Goal: Task Accomplishment & Management: Manage account settings

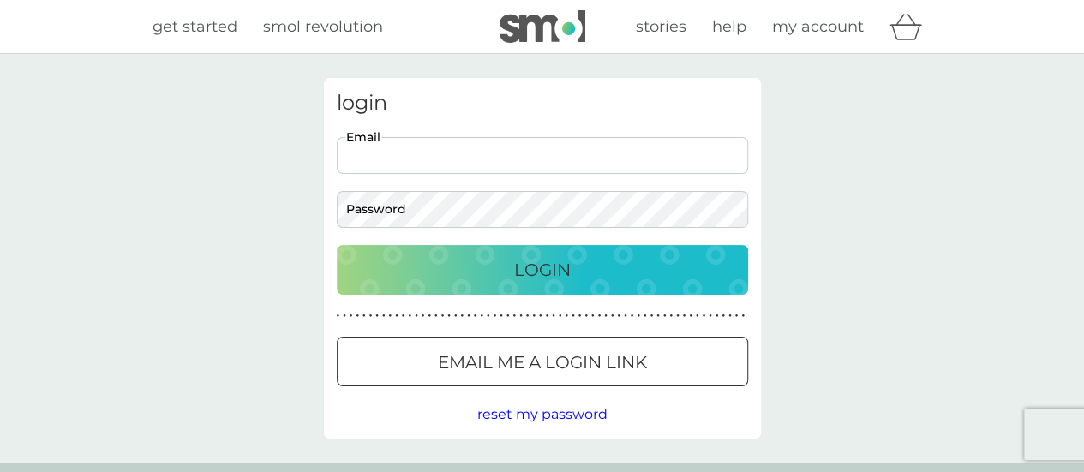
click at [694, 165] on input "Email" at bounding box center [542, 155] width 411 height 37
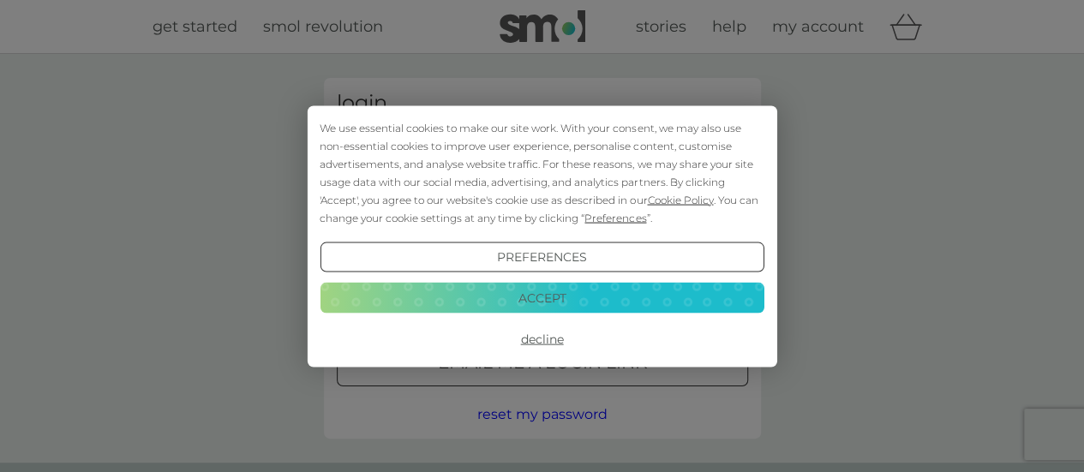
type input "[EMAIL_ADDRESS][DOMAIN_NAME]"
click at [580, 302] on button "Accept" at bounding box center [541, 298] width 444 height 31
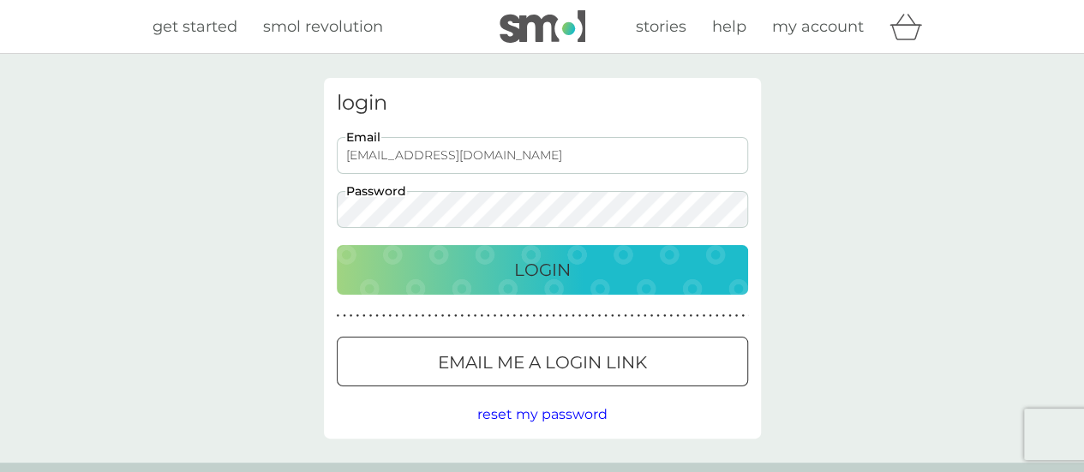
click at [337, 245] on button "Login" at bounding box center [542, 270] width 411 height 50
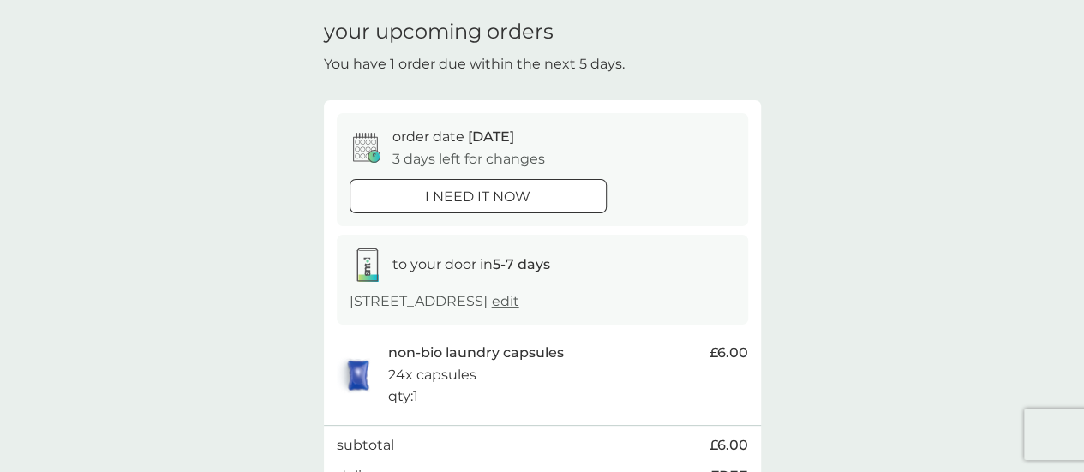
scroll to position [86, 0]
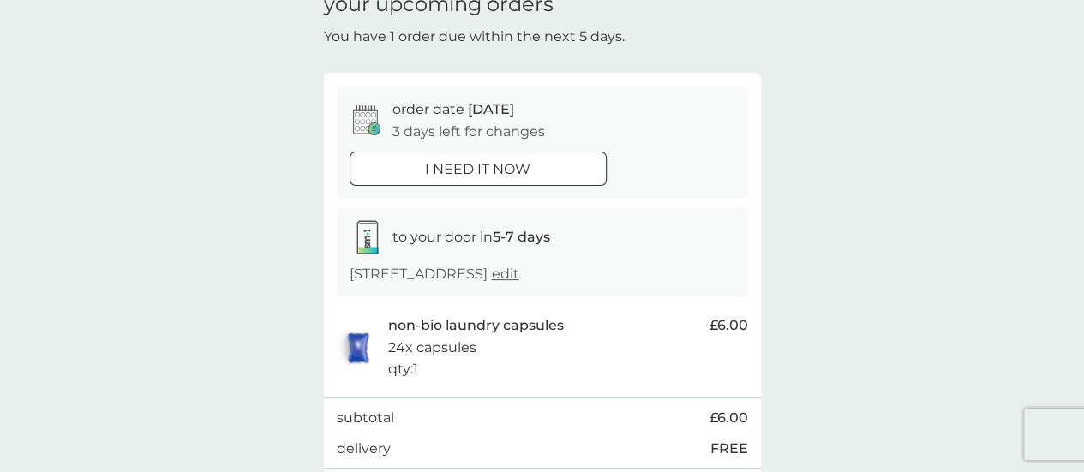
click at [492, 282] on span "edit" at bounding box center [505, 274] width 27 height 16
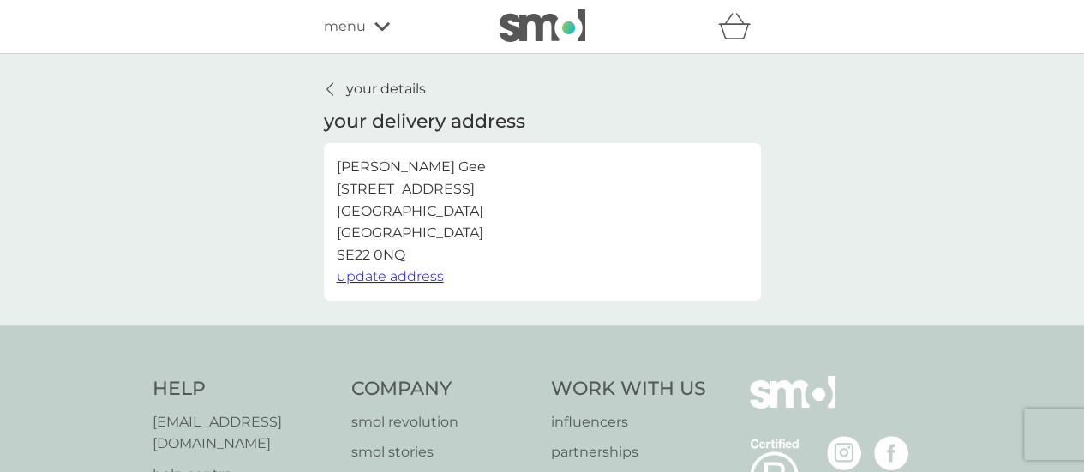
click at [391, 85] on p "your details" at bounding box center [386, 89] width 80 height 22
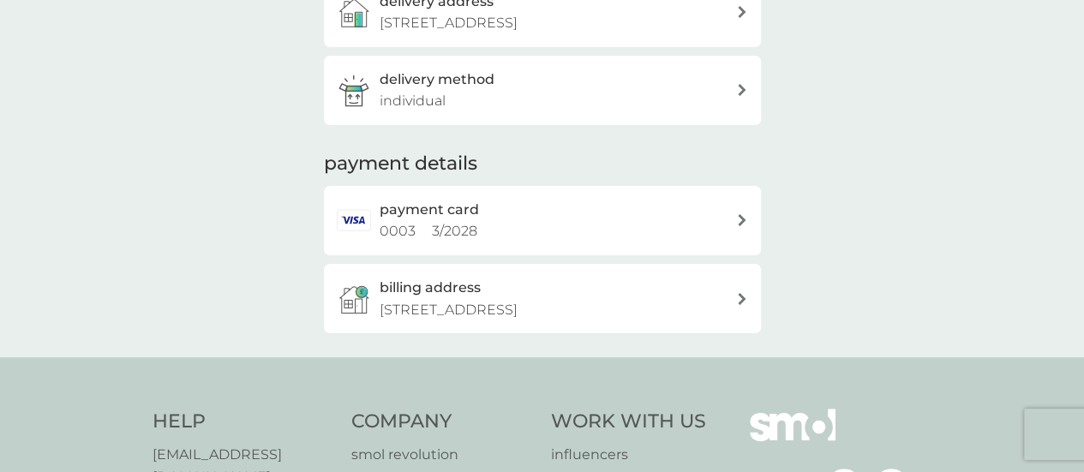
scroll to position [343, 0]
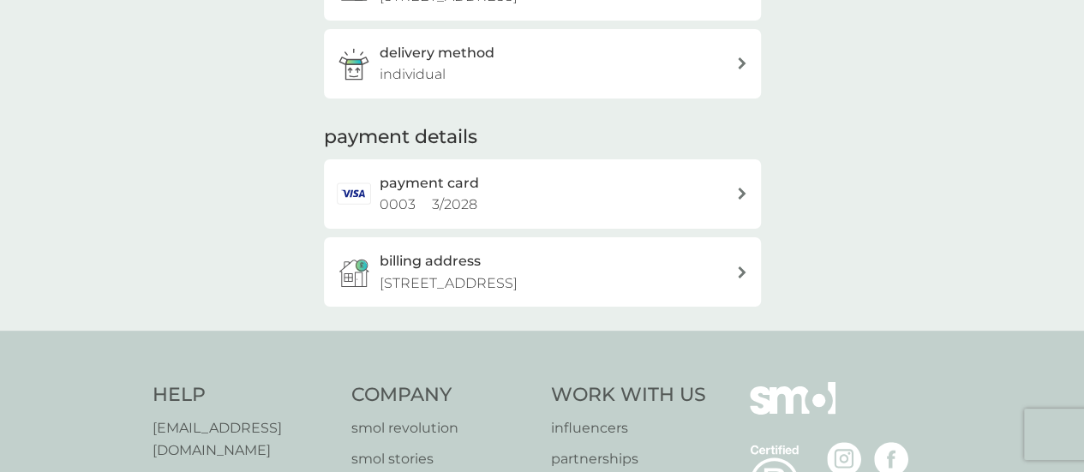
click at [623, 216] on div "payment card 0003 3 / 2028" at bounding box center [557, 194] width 356 height 44
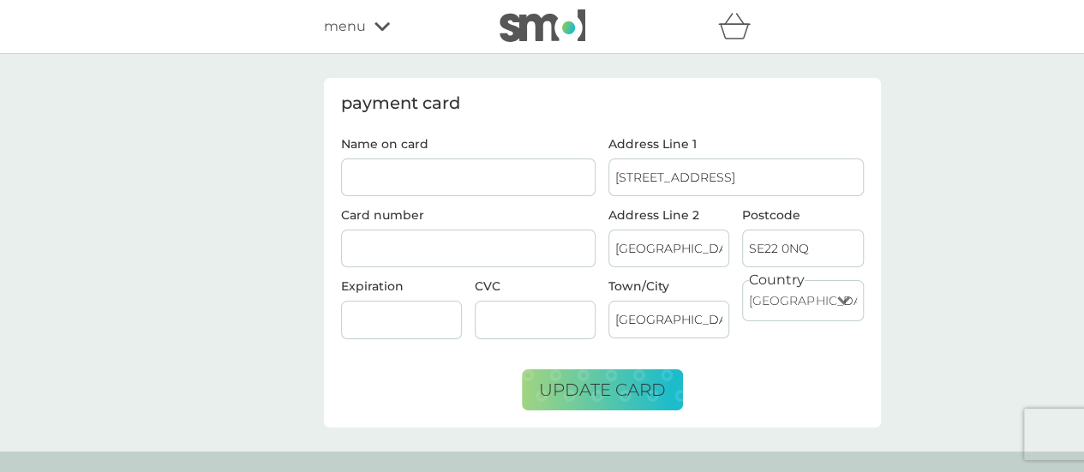
click at [478, 178] on input "Name on card" at bounding box center [468, 177] width 255 height 38
type input "[PERSON_NAME]"
click at [552, 306] on div at bounding box center [535, 320] width 121 height 39
click at [616, 386] on span "update card" at bounding box center [602, 389] width 127 height 21
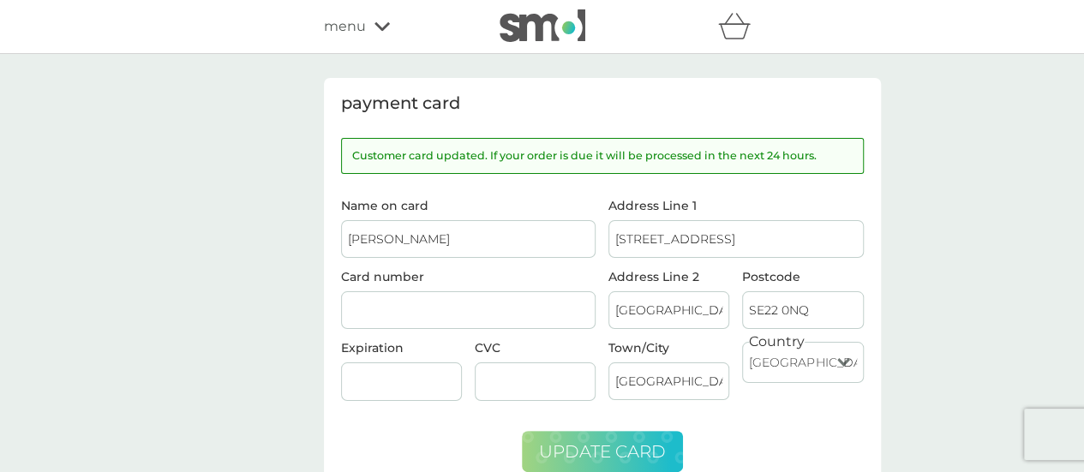
click at [339, 26] on span "menu" at bounding box center [345, 26] width 42 height 22
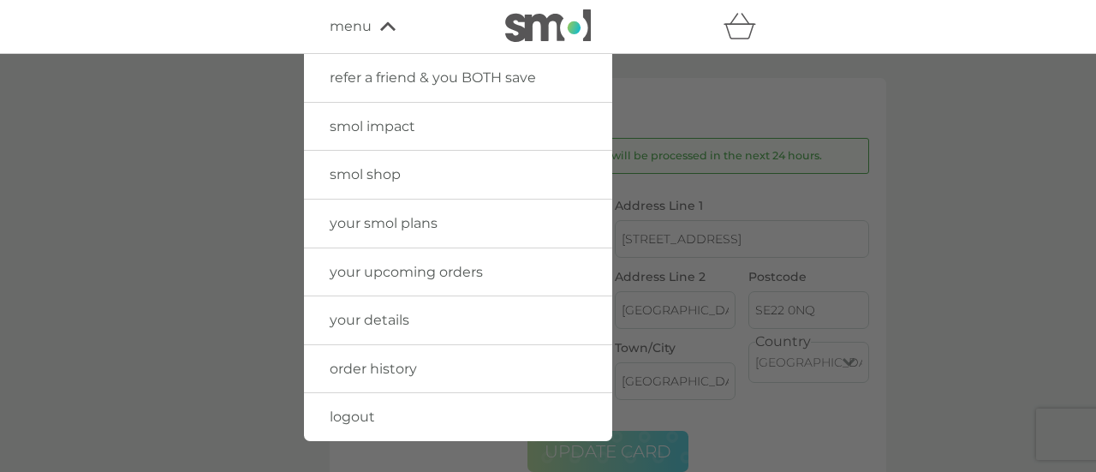
click at [402, 268] on span "your upcoming orders" at bounding box center [406, 272] width 153 height 16
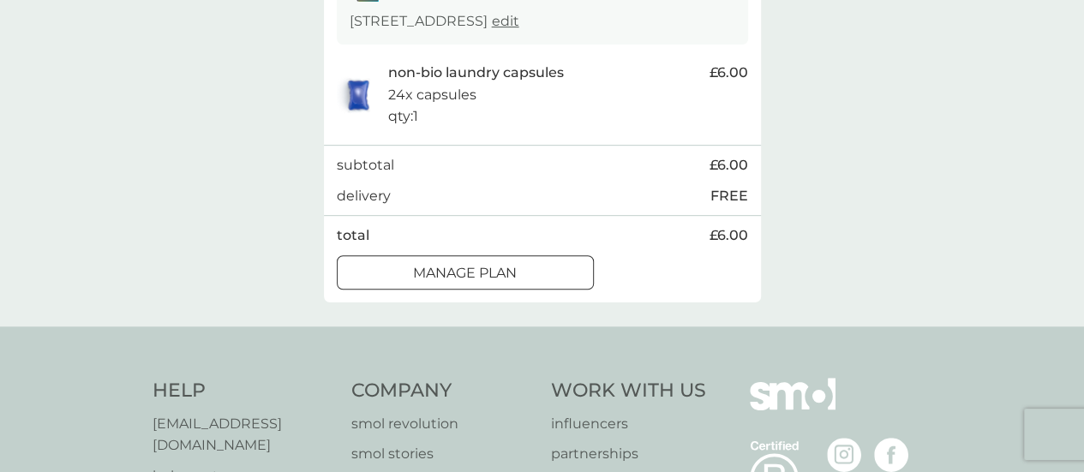
scroll to position [343, 0]
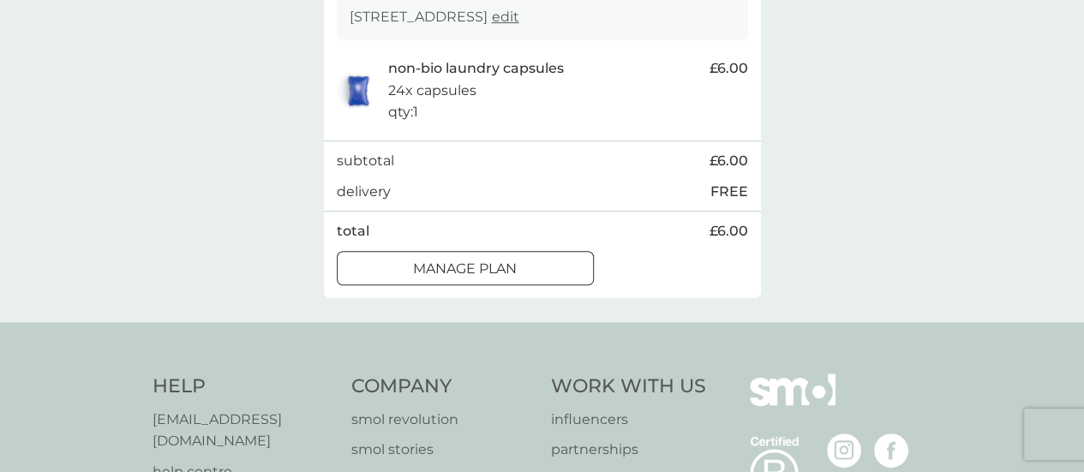
click at [481, 278] on div at bounding box center [465, 269] width 62 height 18
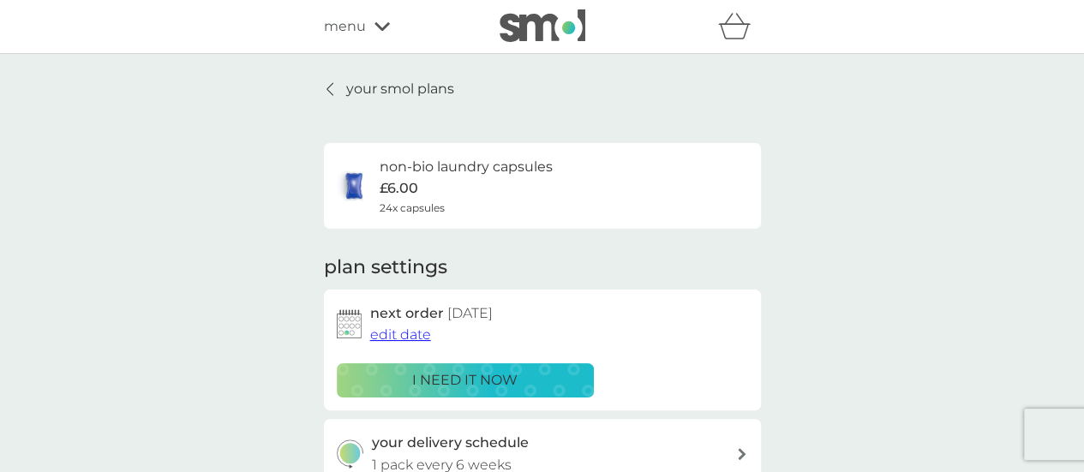
scroll to position [86, 0]
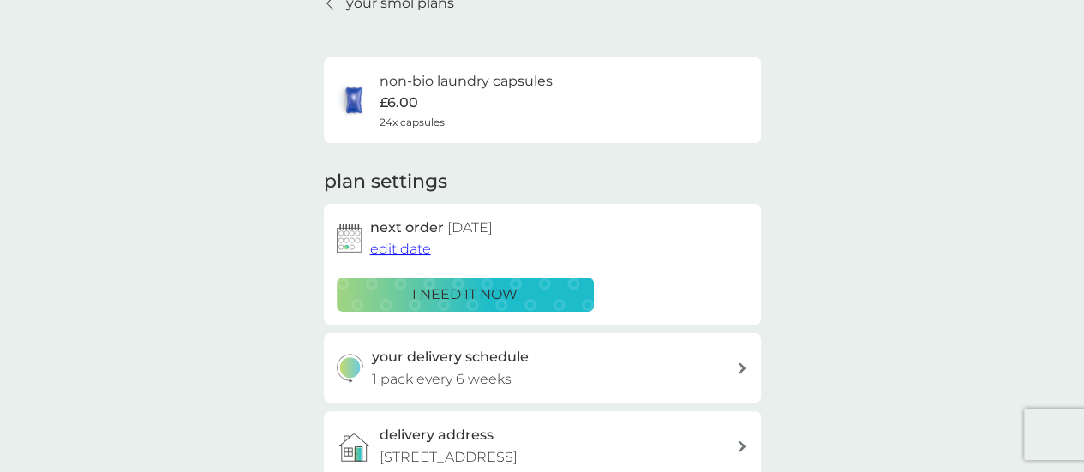
click at [406, 250] on span "edit date" at bounding box center [400, 249] width 61 height 16
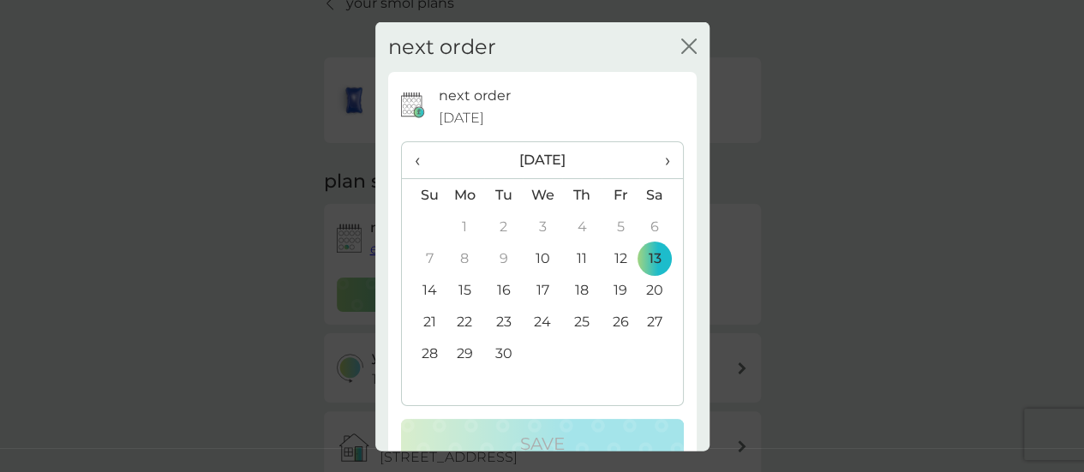
scroll to position [42, 0]
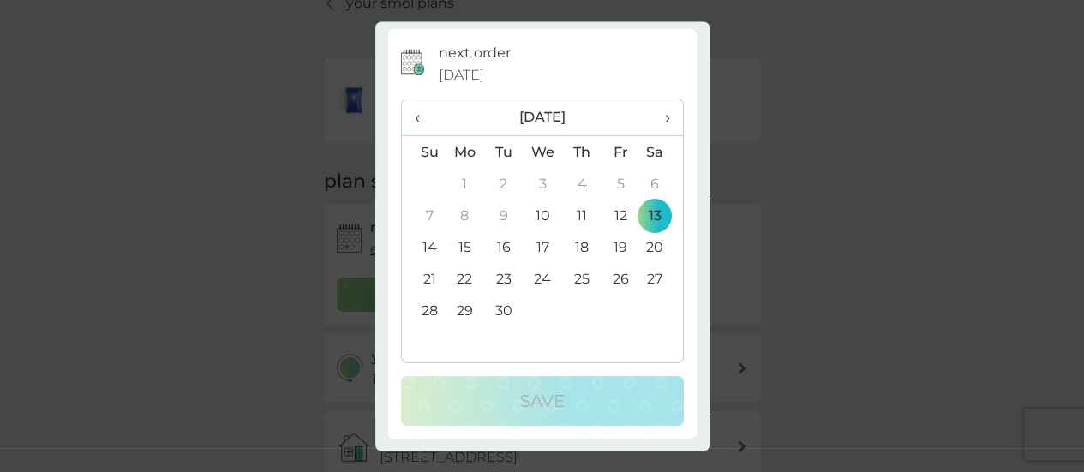
click at [658, 119] on th "›" at bounding box center [660, 118] width 43 height 37
click at [654, 114] on span "›" at bounding box center [660, 118] width 17 height 36
click at [660, 119] on th "›" at bounding box center [660, 118] width 43 height 37
click at [653, 119] on span "›" at bounding box center [660, 118] width 17 height 36
click at [498, 215] on td "6" at bounding box center [503, 216] width 39 height 32
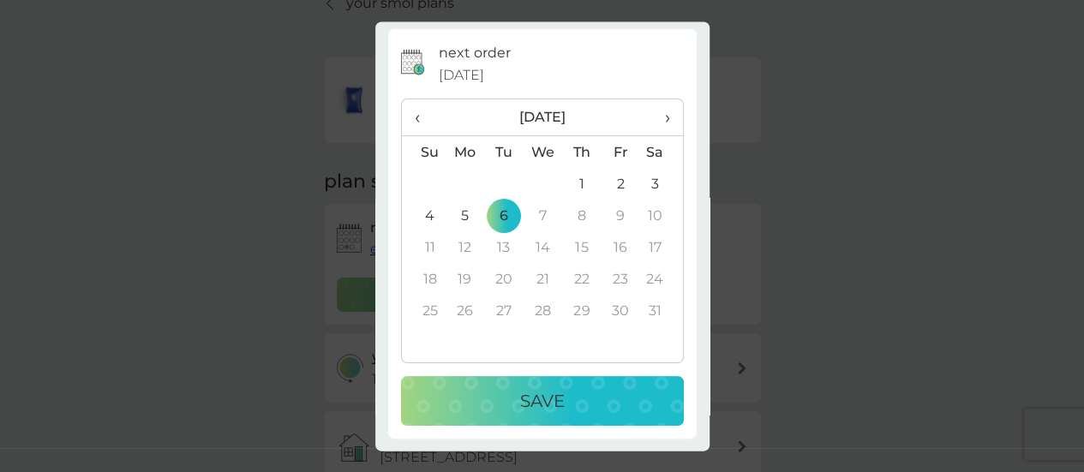
click at [558, 399] on div "Save" at bounding box center [542, 401] width 248 height 27
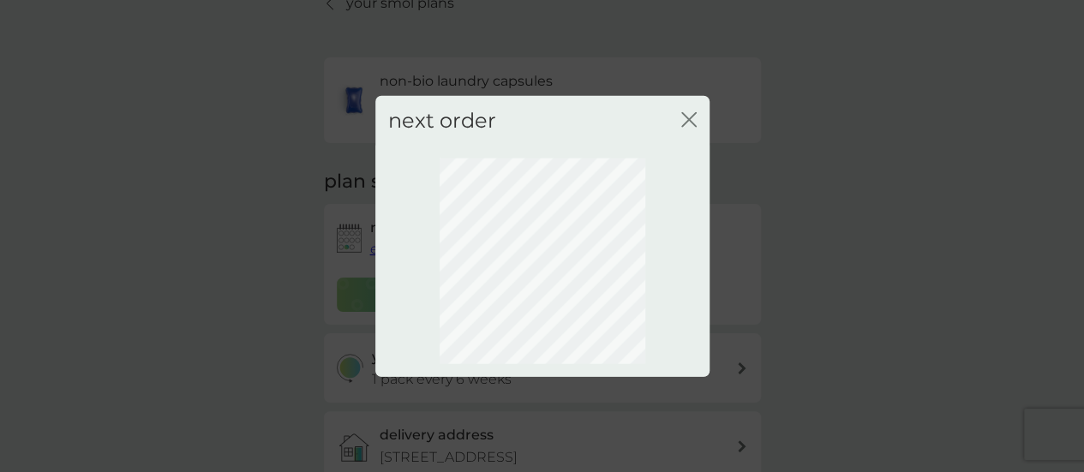
scroll to position [0, 0]
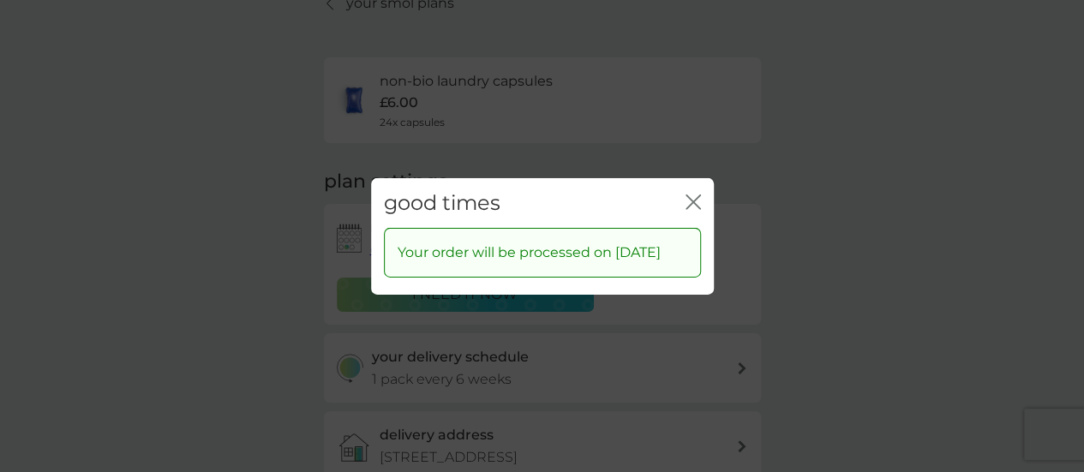
click at [691, 194] on icon "close" at bounding box center [692, 201] width 15 height 15
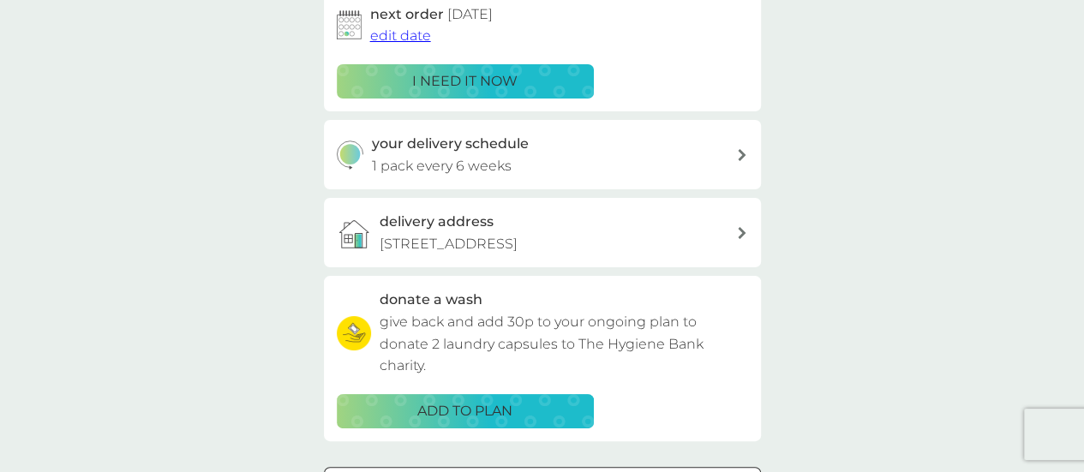
scroll to position [343, 0]
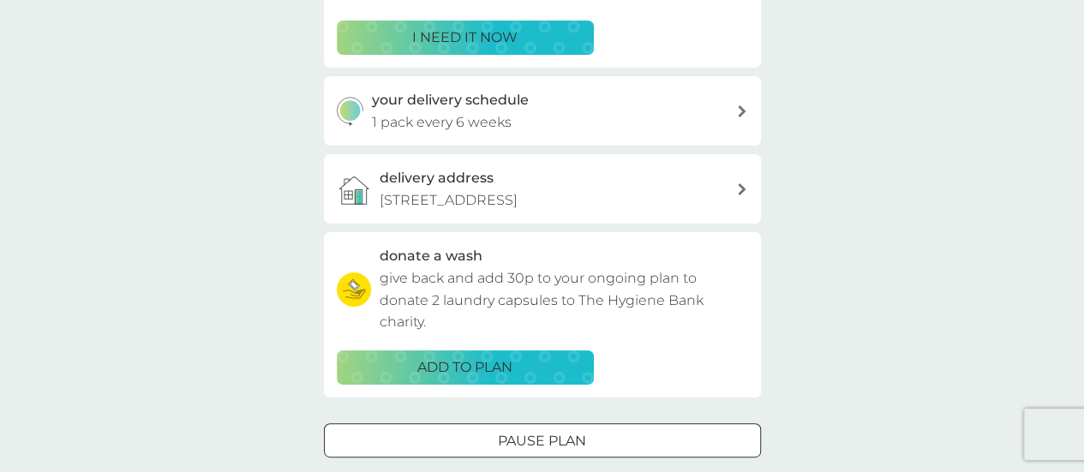
click at [665, 119] on div "your delivery schedule 1 pack every 6 weeks" at bounding box center [554, 111] width 364 height 44
select select "42"
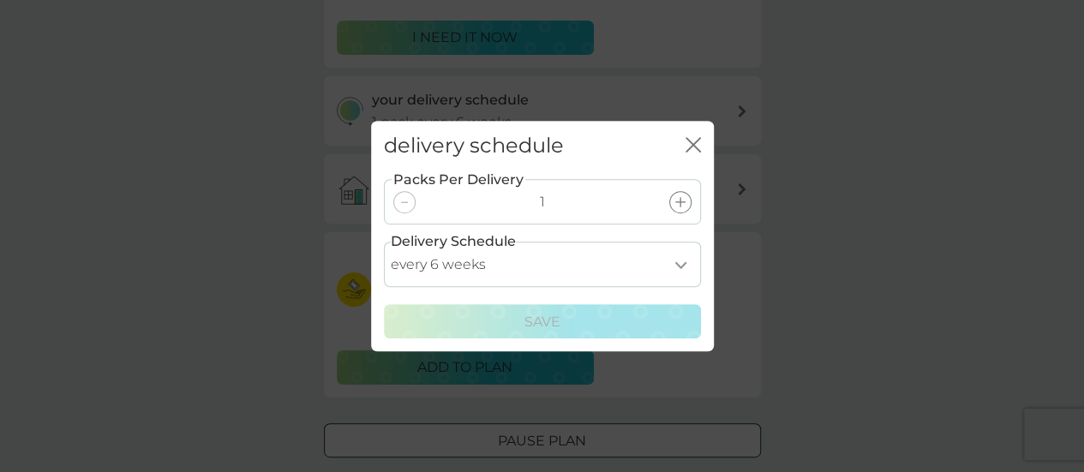
click at [692, 146] on icon "close" at bounding box center [692, 144] width 15 height 15
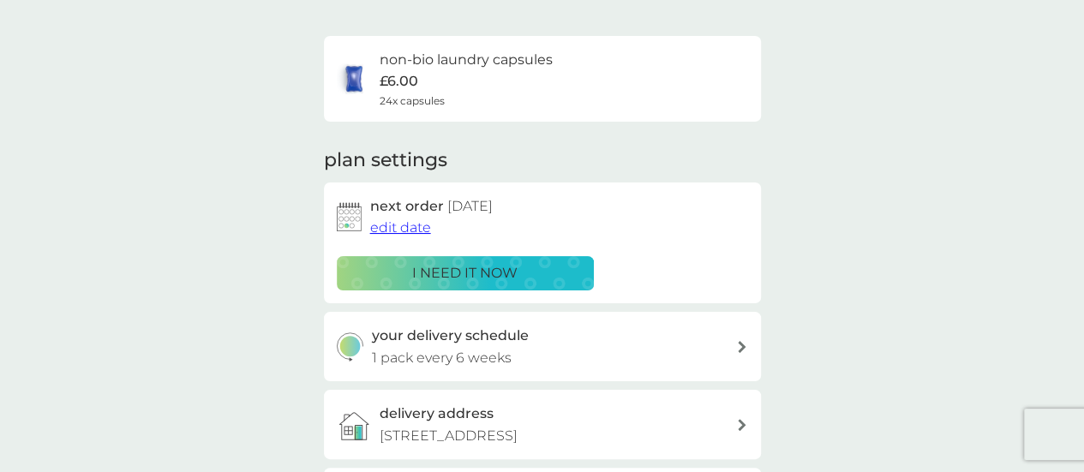
scroll to position [0, 0]
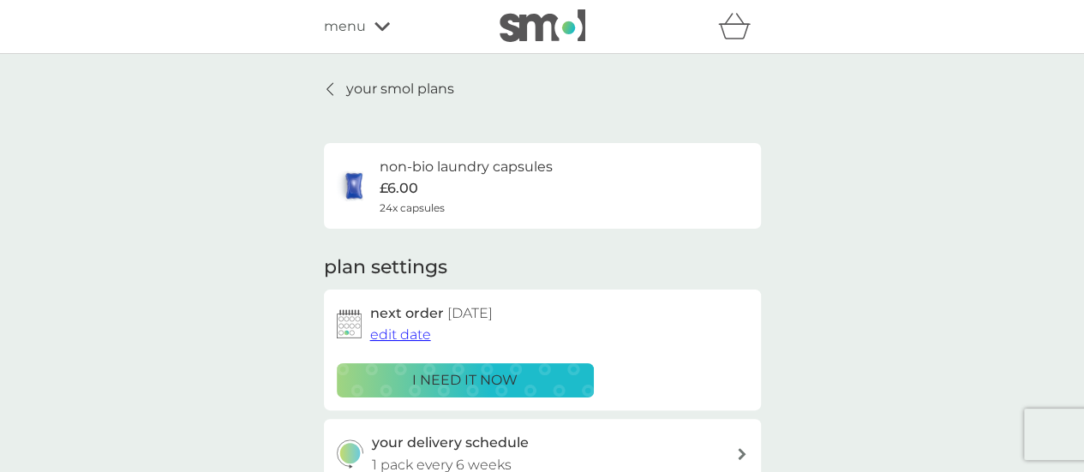
click at [432, 91] on p "your smol plans" at bounding box center [400, 89] width 108 height 22
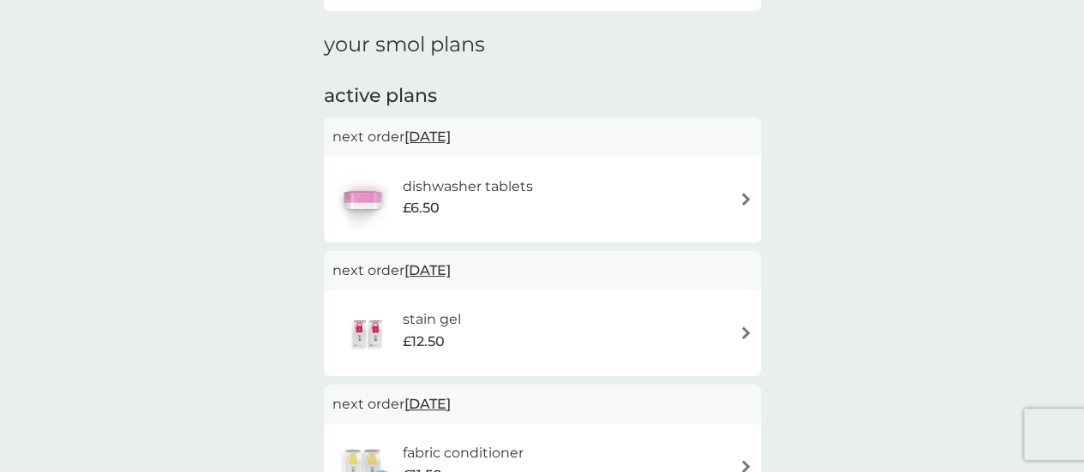
scroll to position [257, 0]
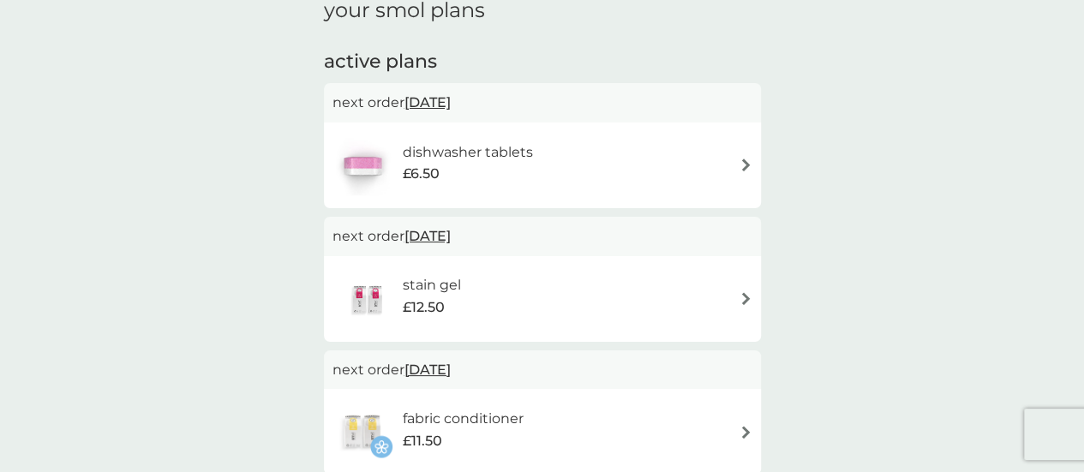
click at [743, 162] on img at bounding box center [745, 164] width 13 height 13
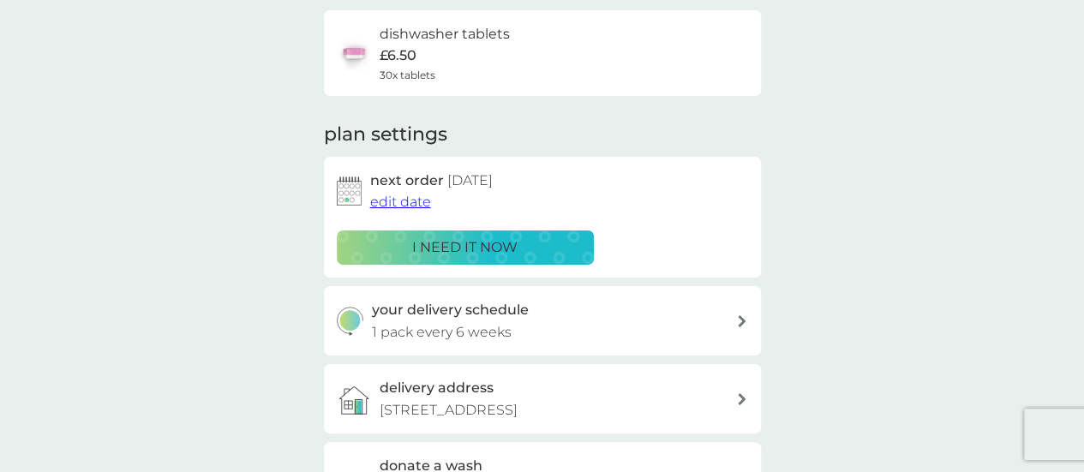
scroll to position [86, 0]
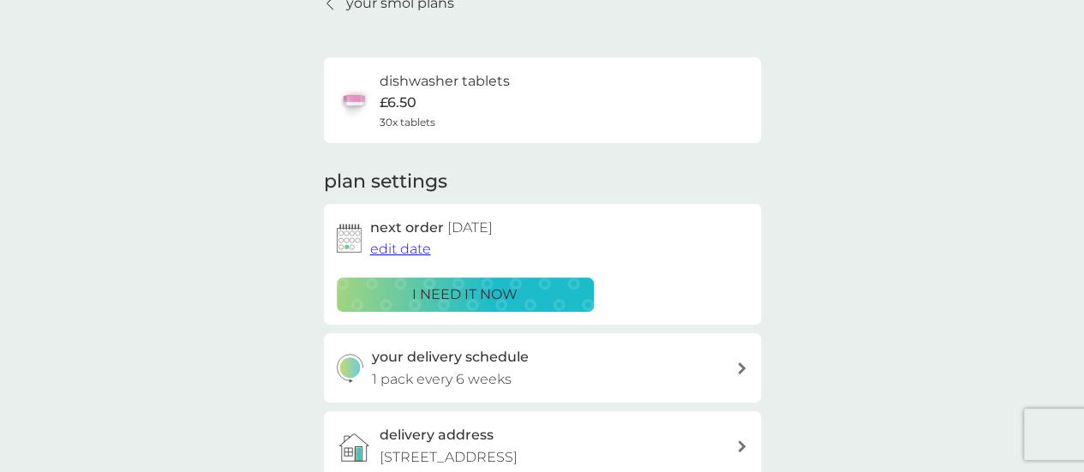
click at [401, 248] on span "edit date" at bounding box center [400, 249] width 61 height 16
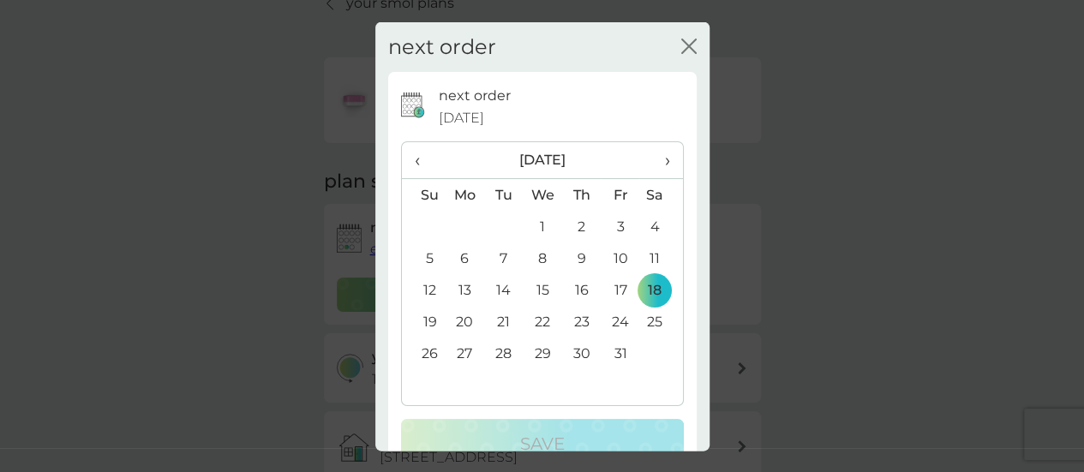
click at [656, 158] on span "›" at bounding box center [660, 160] width 17 height 36
click at [497, 258] on td "6" at bounding box center [503, 258] width 39 height 32
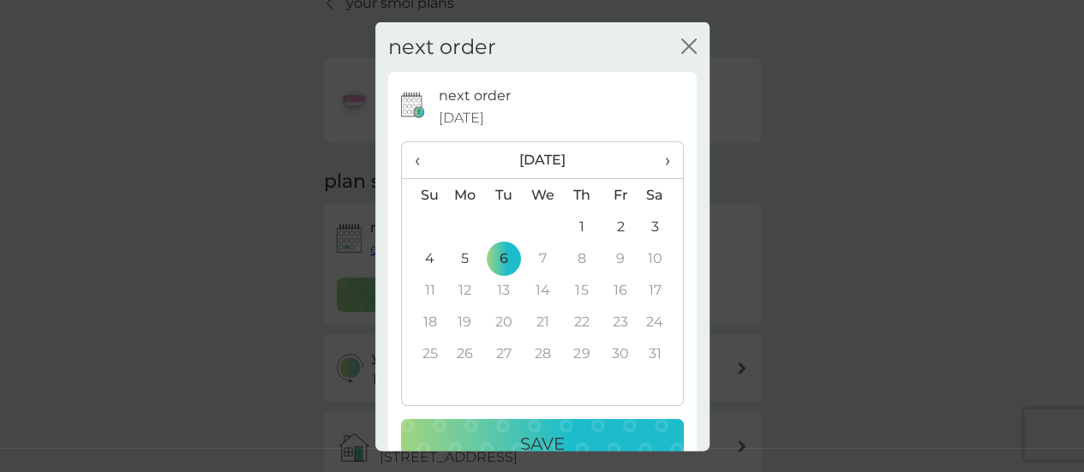
click at [556, 439] on p "Save" at bounding box center [542, 443] width 45 height 27
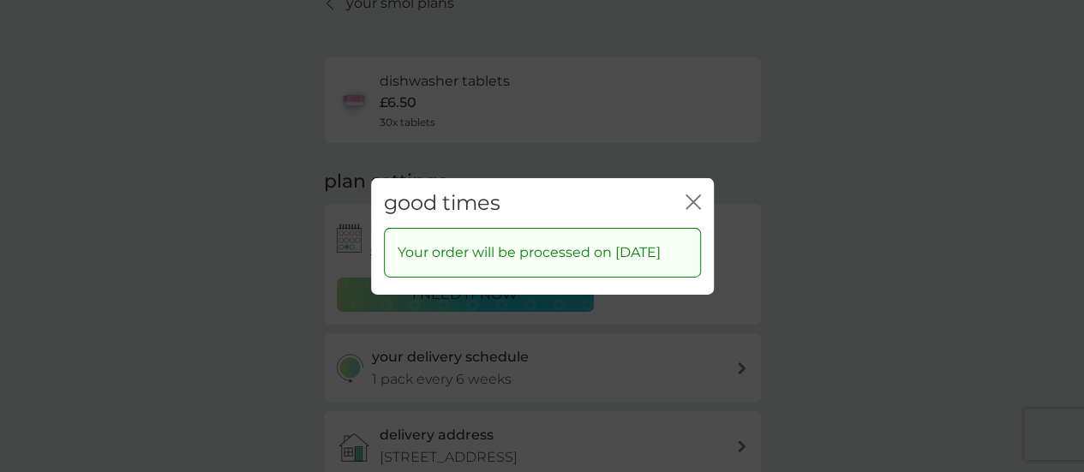
click at [699, 194] on icon "close" at bounding box center [696, 201] width 7 height 14
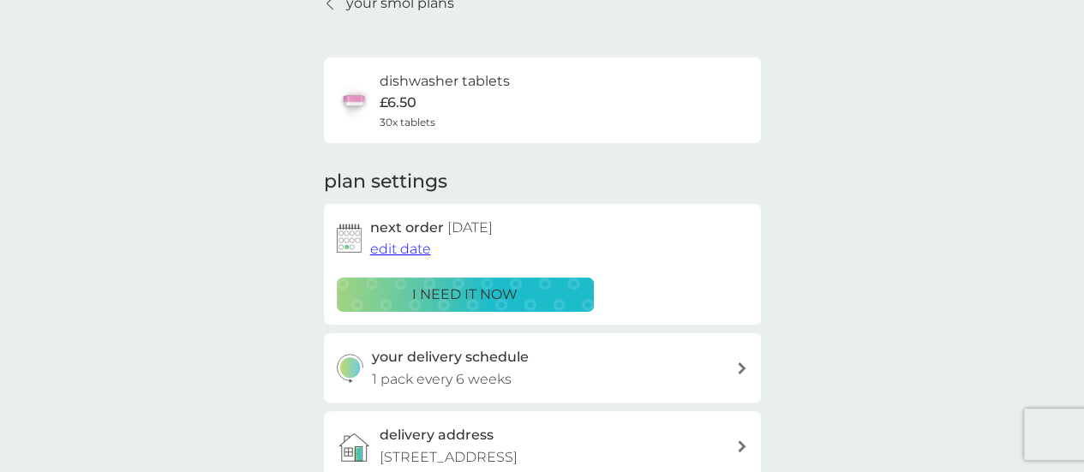
click at [403, 5] on p "your smol plans" at bounding box center [400, 3] width 108 height 22
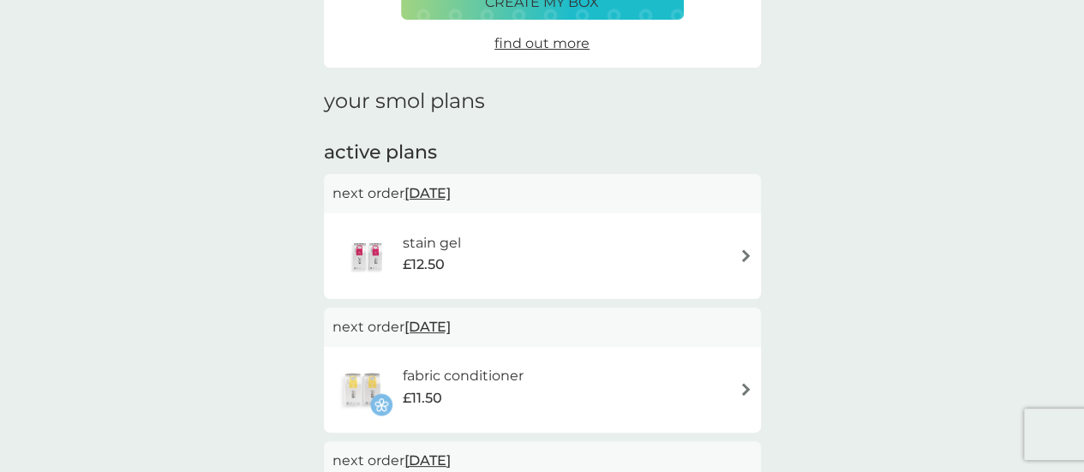
scroll to position [171, 0]
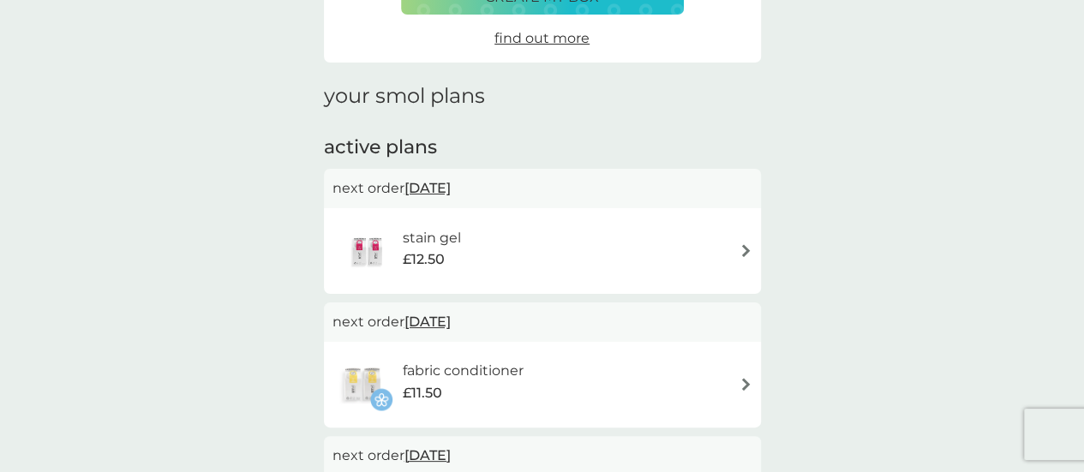
click at [743, 253] on img at bounding box center [745, 250] width 13 height 13
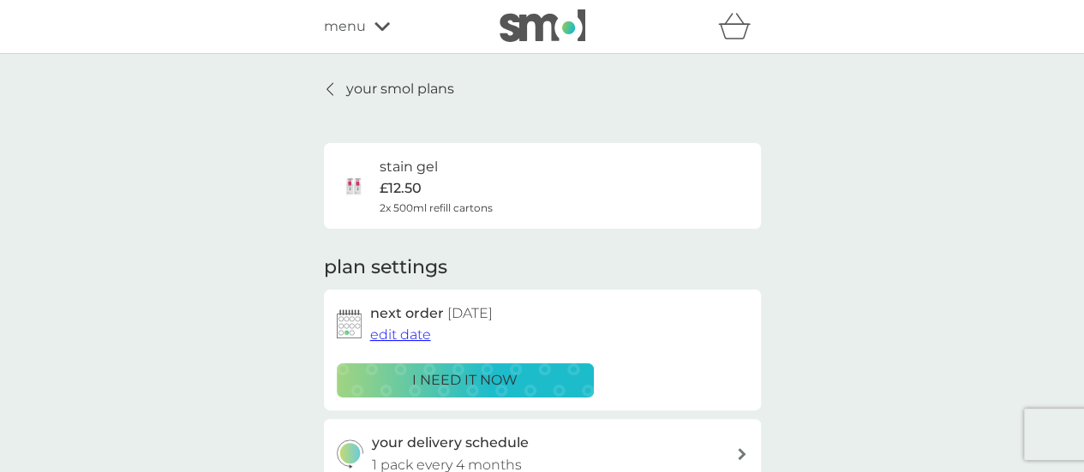
click at [413, 336] on span "edit date" at bounding box center [400, 334] width 61 height 16
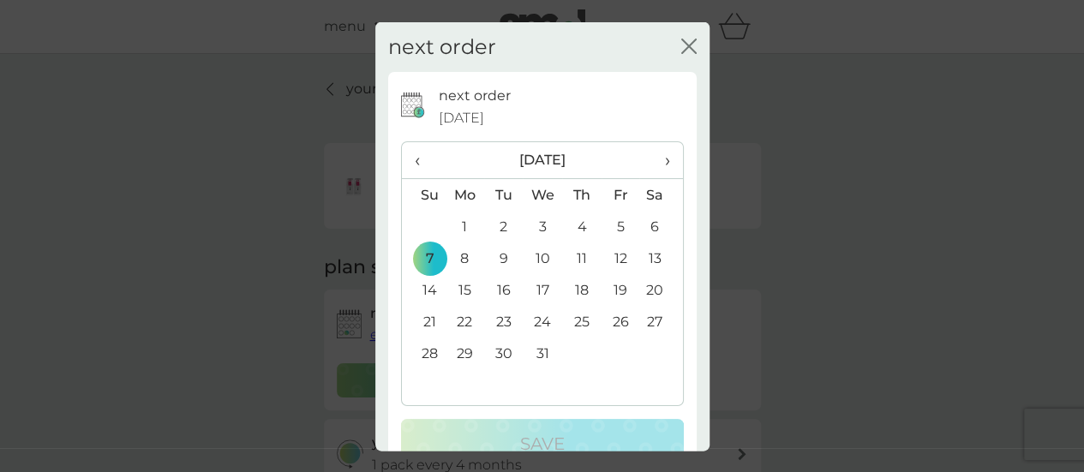
click at [654, 163] on span "›" at bounding box center [660, 160] width 17 height 36
click at [654, 161] on span "›" at bounding box center [660, 160] width 17 height 36
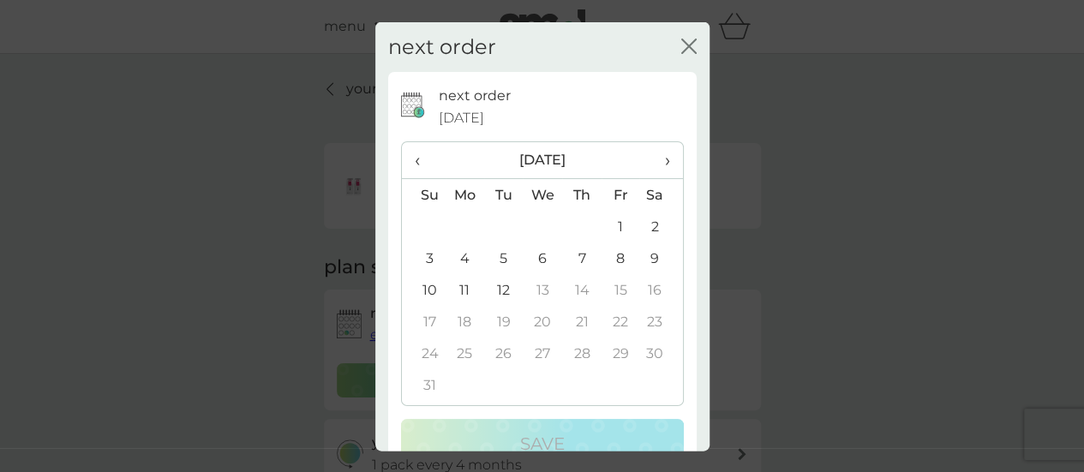
click at [654, 161] on span "›" at bounding box center [660, 160] width 17 height 36
click at [421, 164] on span "‹" at bounding box center [424, 160] width 18 height 36
click at [501, 290] on td "12" at bounding box center [503, 290] width 39 height 32
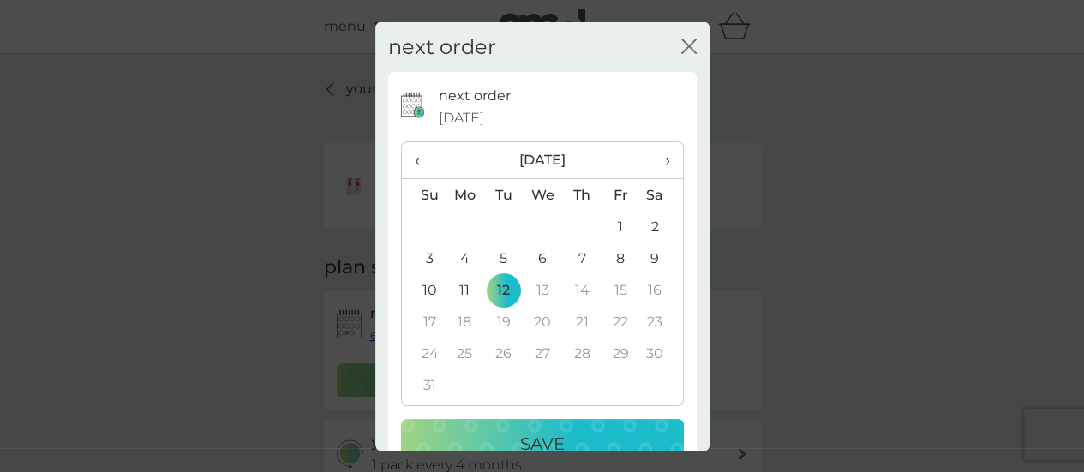
click at [521, 441] on p "Save" at bounding box center [542, 443] width 45 height 27
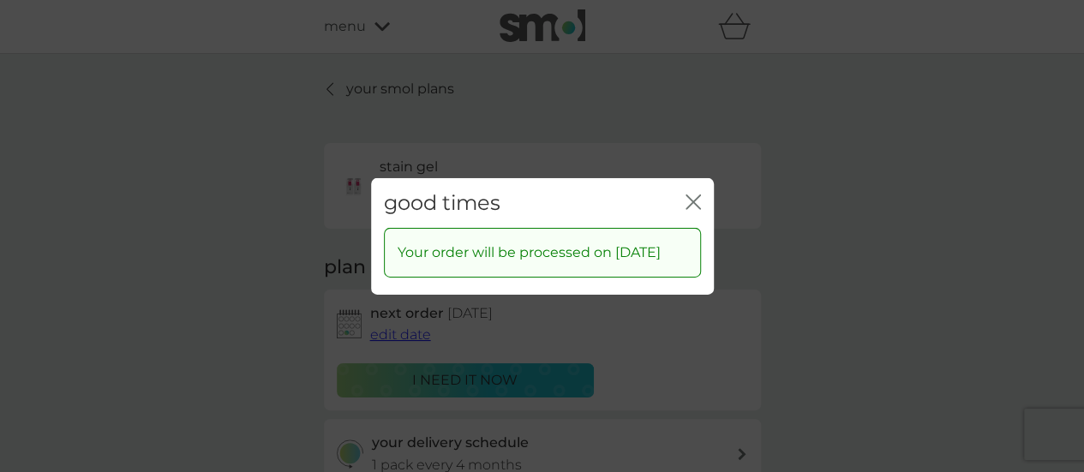
click at [695, 194] on icon "close" at bounding box center [692, 201] width 15 height 15
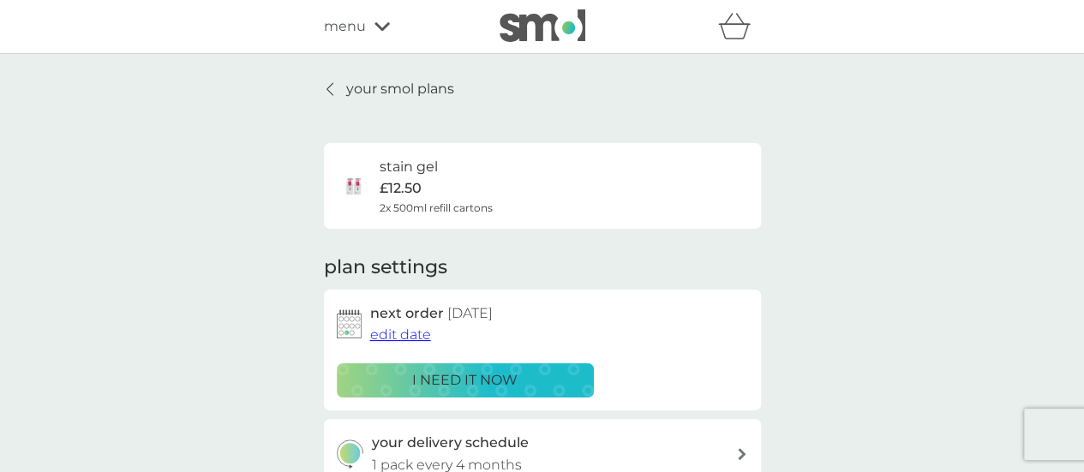
click at [418, 90] on p "your smol plans" at bounding box center [400, 89] width 108 height 22
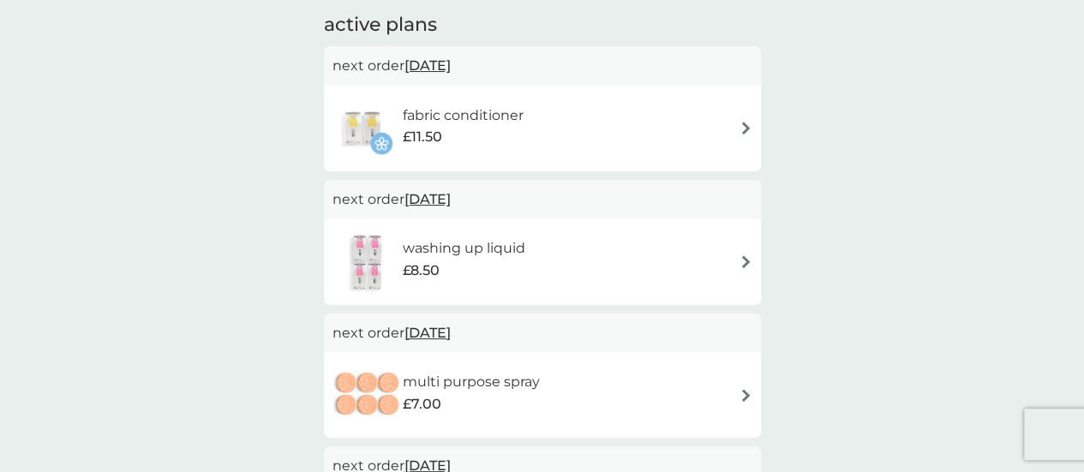
scroll to position [257, 0]
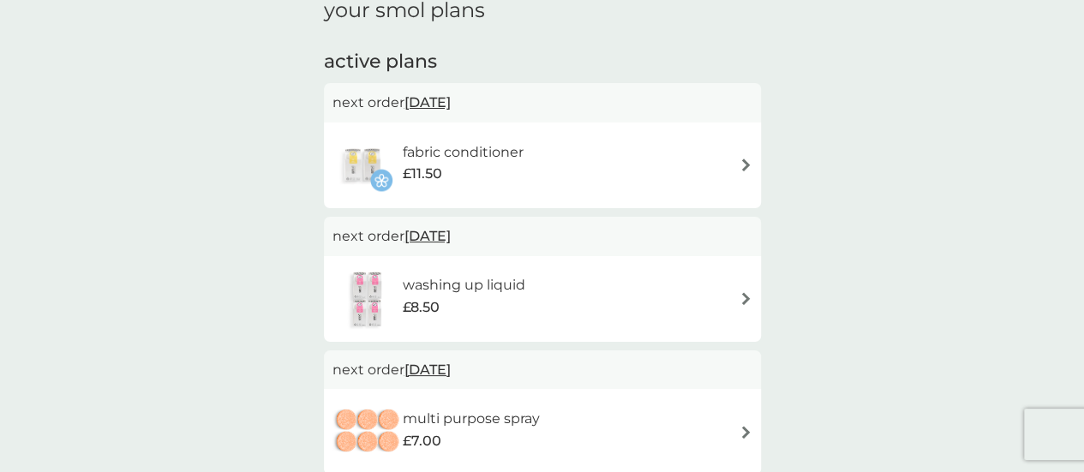
click at [745, 166] on img at bounding box center [745, 164] width 13 height 13
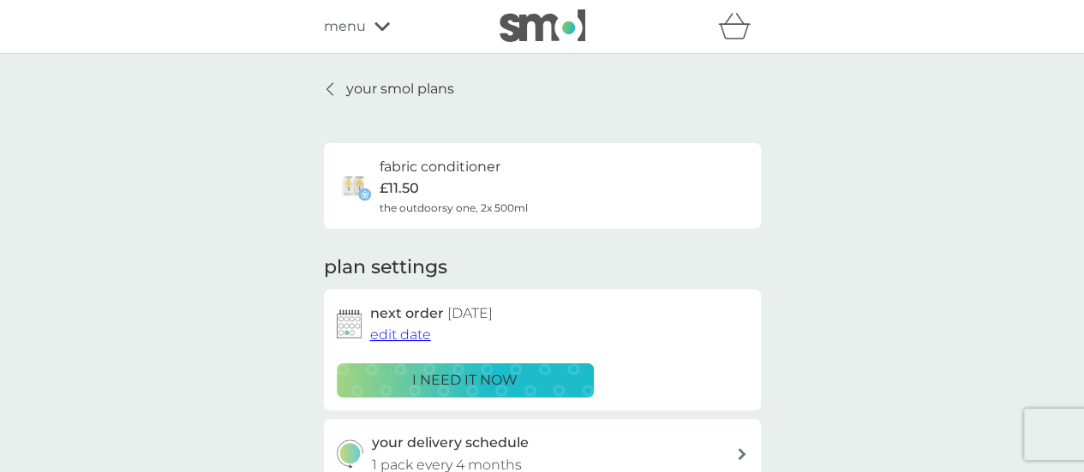
click at [406, 336] on span "edit date" at bounding box center [400, 334] width 61 height 16
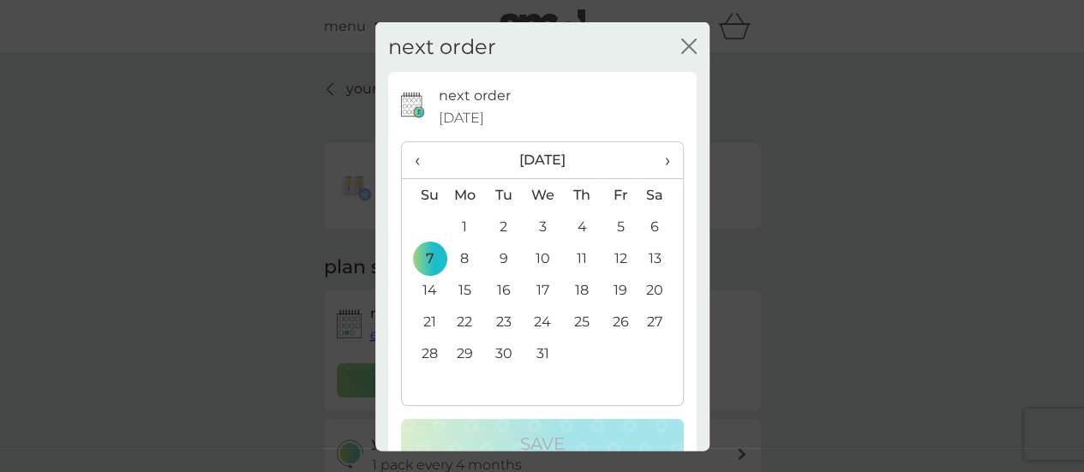
click at [653, 158] on span "›" at bounding box center [660, 160] width 17 height 36
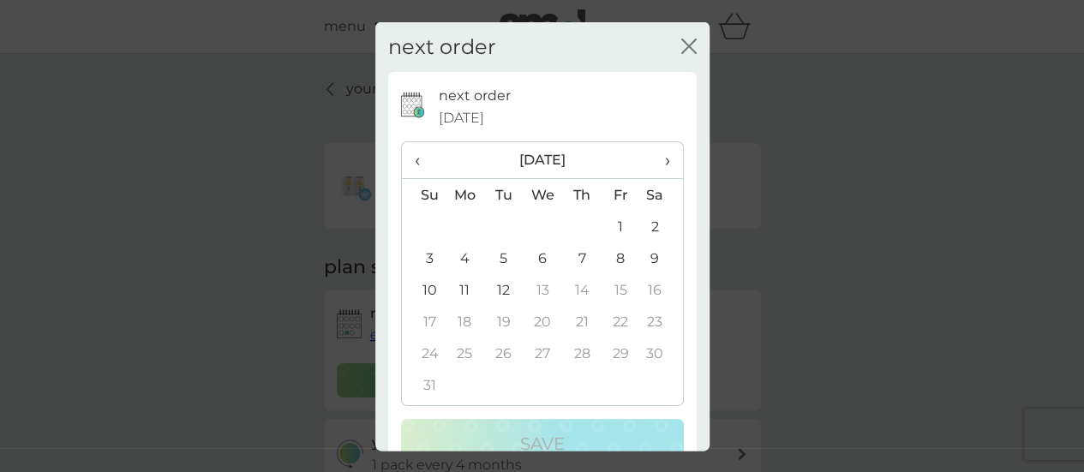
click at [653, 158] on span "›" at bounding box center [660, 160] width 17 height 36
click at [418, 153] on span "‹" at bounding box center [424, 160] width 18 height 36
click at [501, 289] on td "12" at bounding box center [503, 290] width 39 height 32
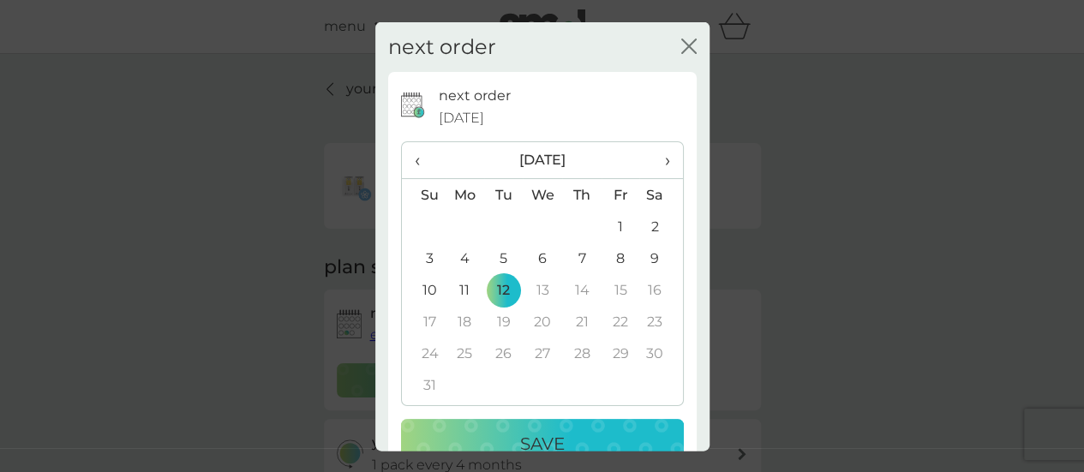
click at [561, 430] on div "Save" at bounding box center [542, 443] width 248 height 27
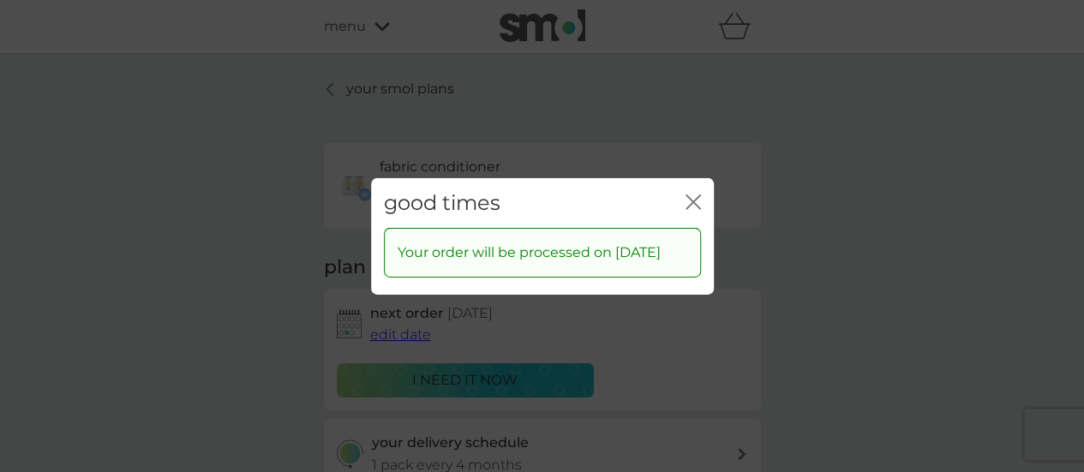
click at [696, 194] on icon "close" at bounding box center [692, 201] width 15 height 15
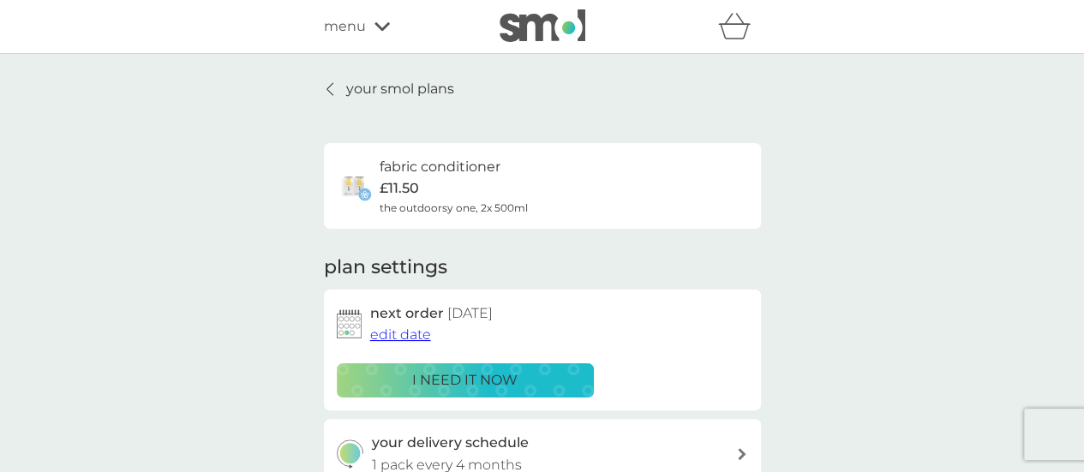
click at [411, 90] on p "your smol plans" at bounding box center [400, 89] width 108 height 22
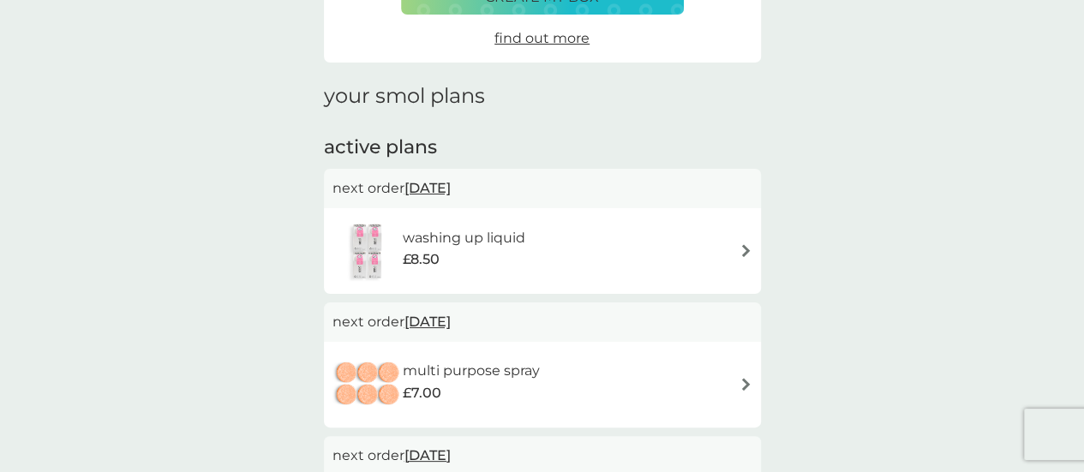
scroll to position [257, 0]
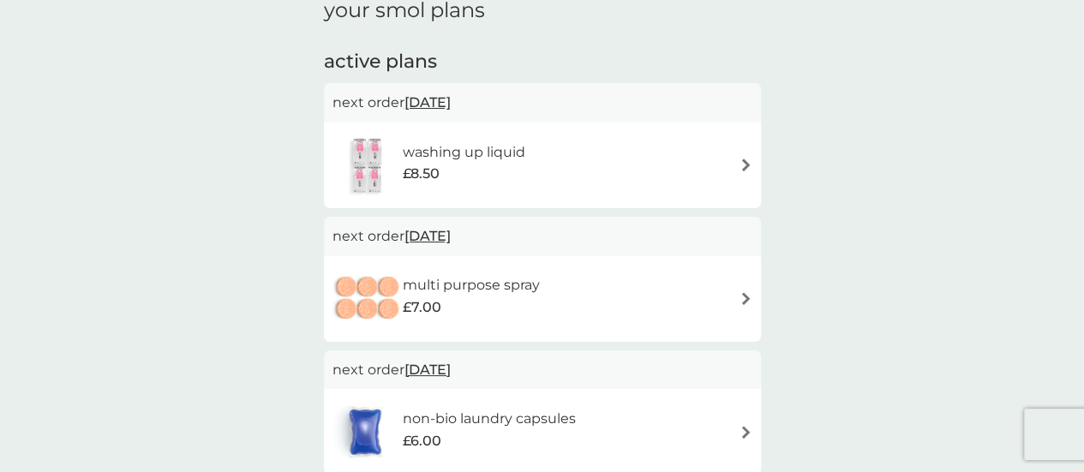
click at [745, 165] on img at bounding box center [745, 164] width 13 height 13
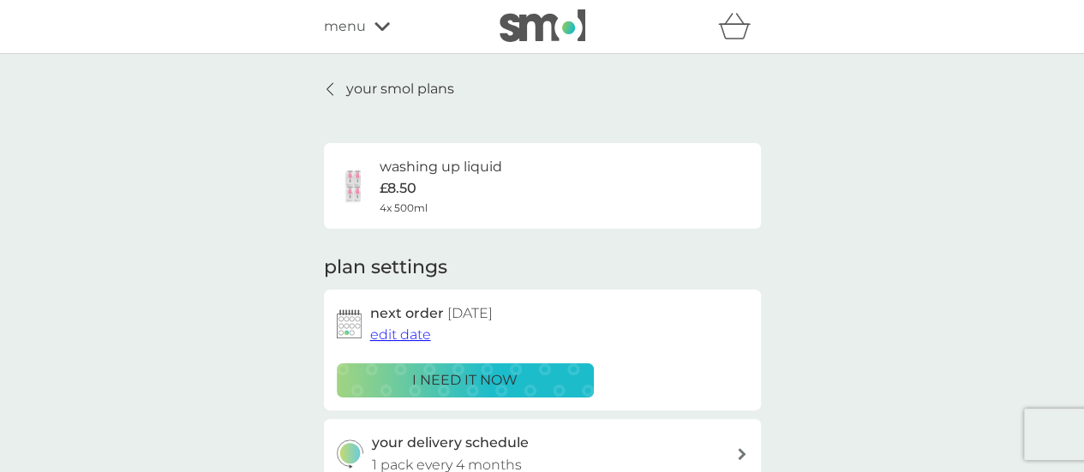
click at [410, 336] on span "edit date" at bounding box center [400, 334] width 61 height 16
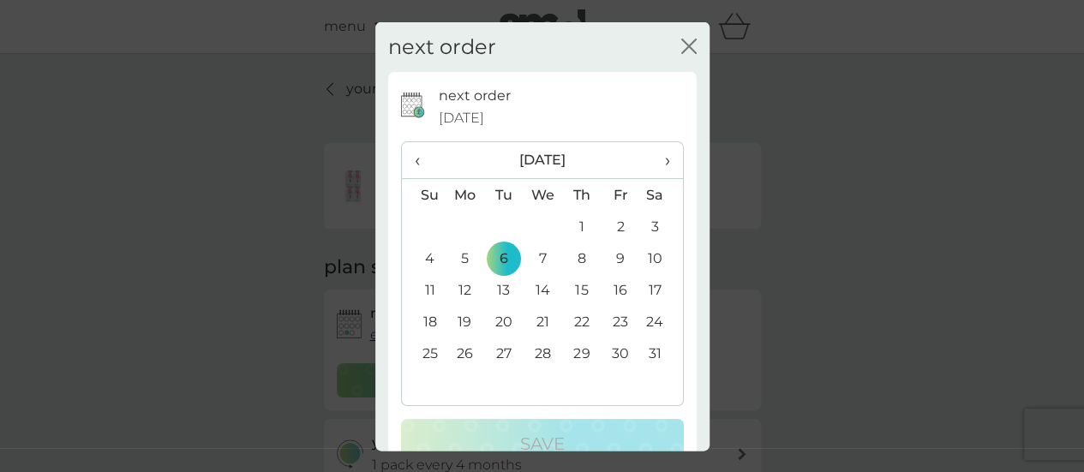
click at [654, 159] on span "›" at bounding box center [660, 160] width 17 height 36
click at [495, 258] on td "7" at bounding box center [503, 258] width 39 height 32
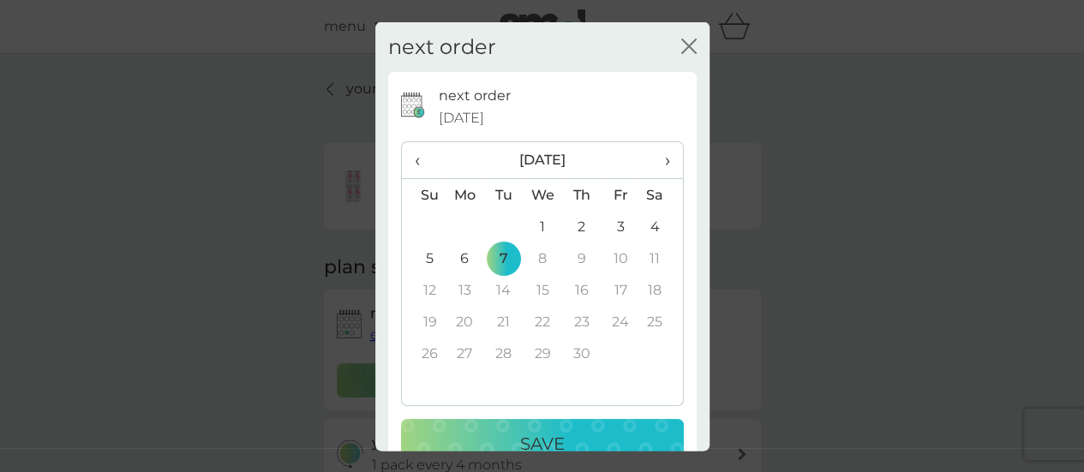
click at [584, 435] on div "Save" at bounding box center [542, 443] width 248 height 27
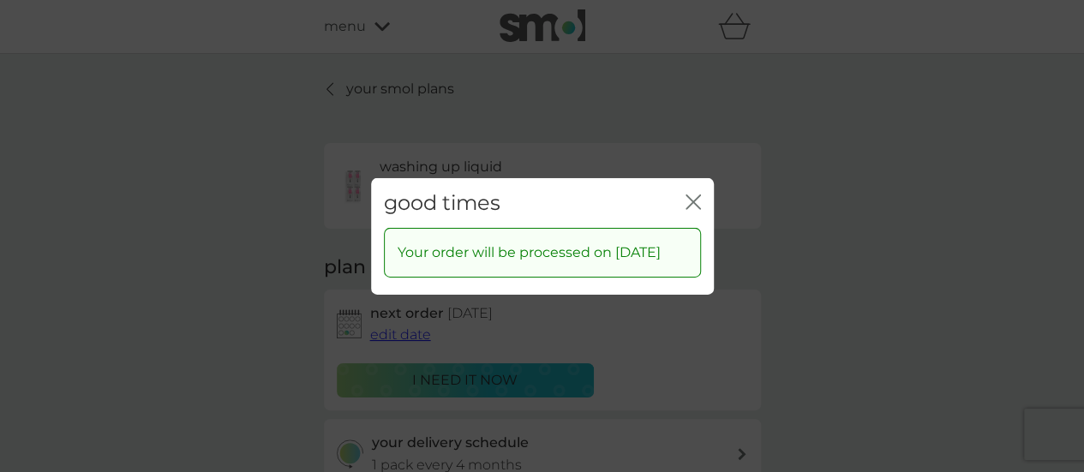
click at [694, 194] on icon "close" at bounding box center [692, 201] width 15 height 15
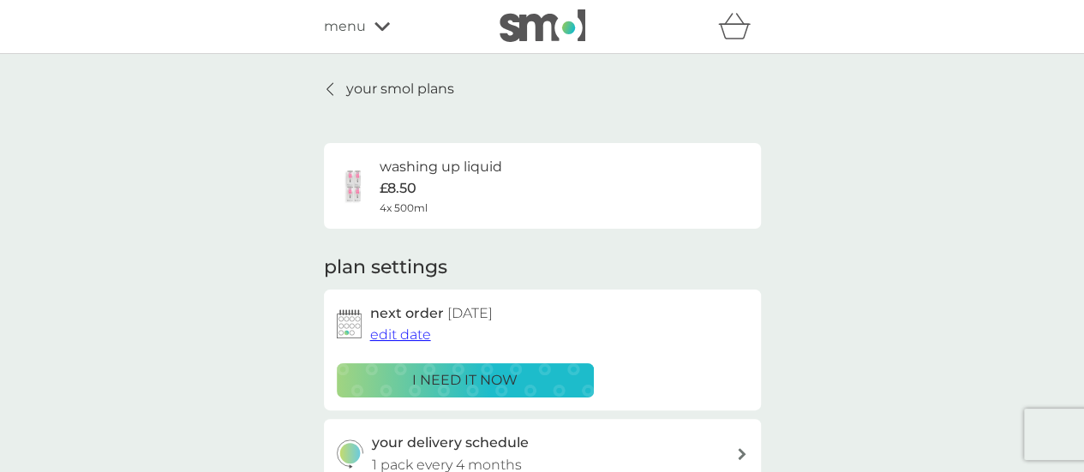
click at [412, 93] on p "your smol plans" at bounding box center [400, 89] width 108 height 22
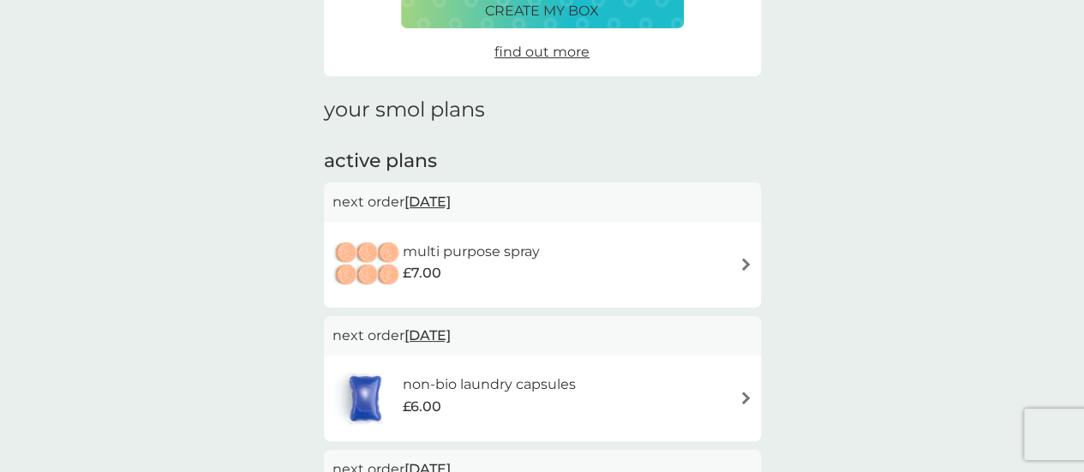
scroll to position [171, 0]
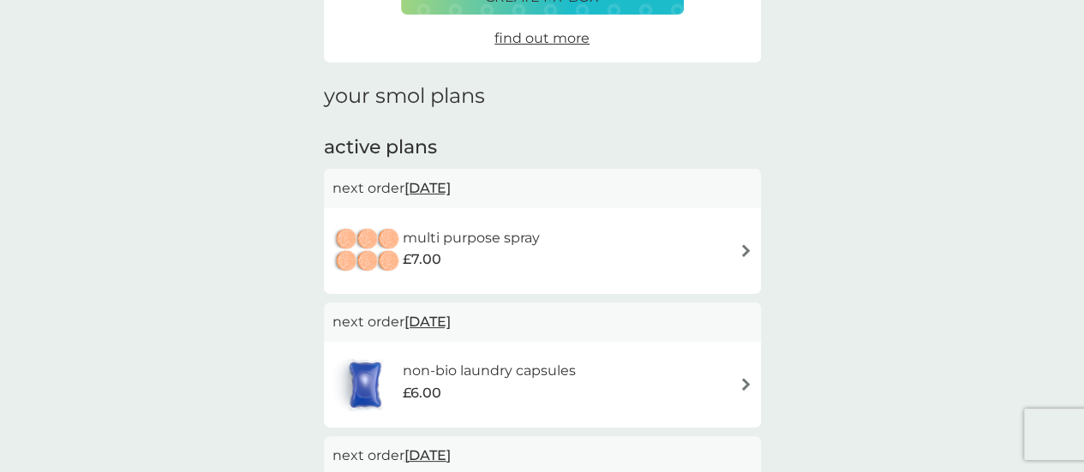
click at [744, 248] on img at bounding box center [745, 250] width 13 height 13
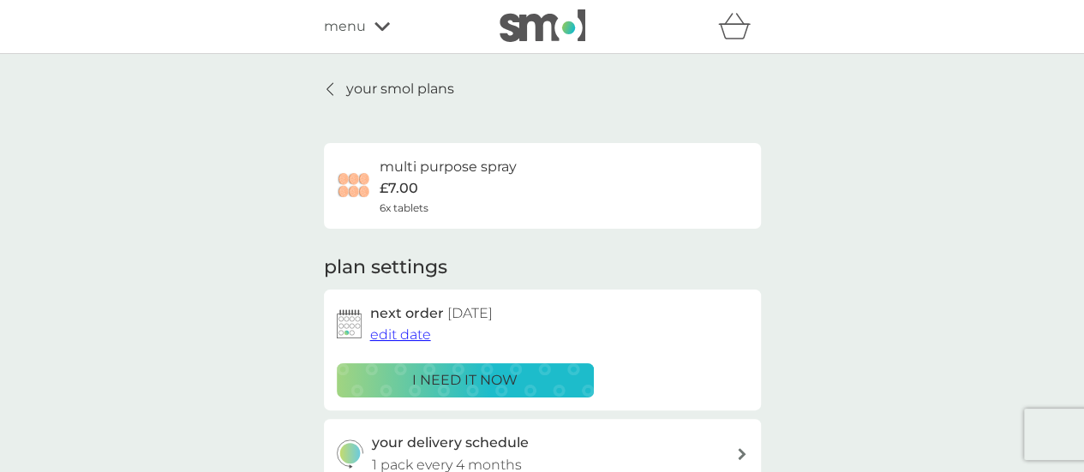
click at [416, 337] on span "edit date" at bounding box center [400, 334] width 61 height 16
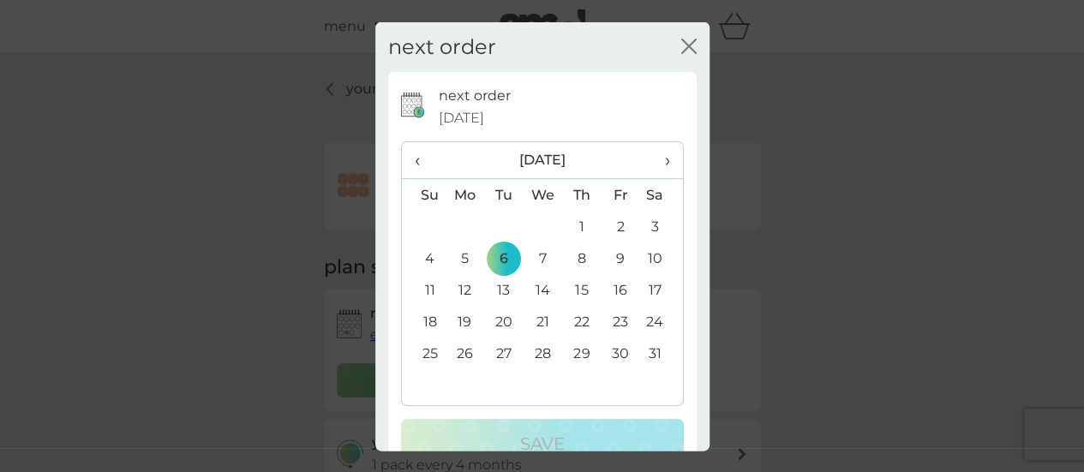
click at [655, 158] on span "›" at bounding box center [660, 160] width 17 height 36
click at [503, 285] on td "12" at bounding box center [503, 290] width 39 height 32
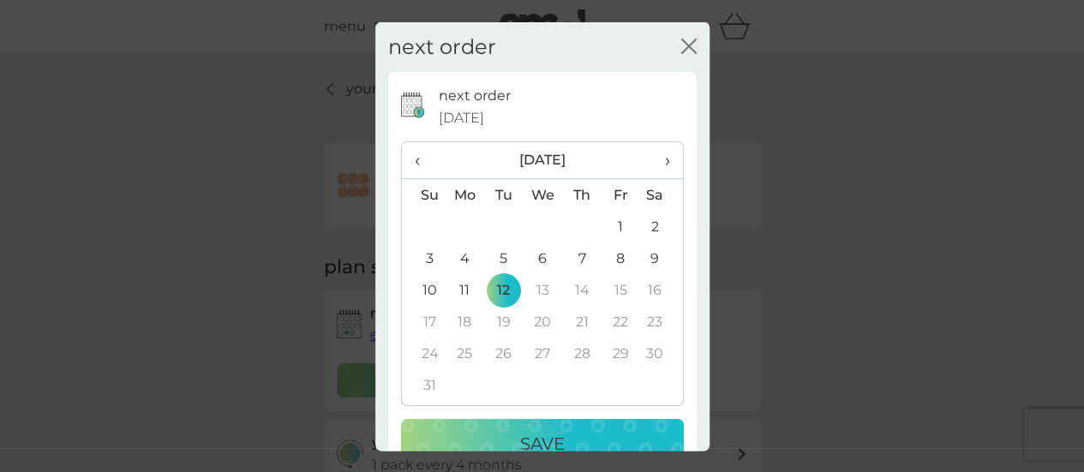
click at [562, 434] on div "Save" at bounding box center [542, 443] width 248 height 27
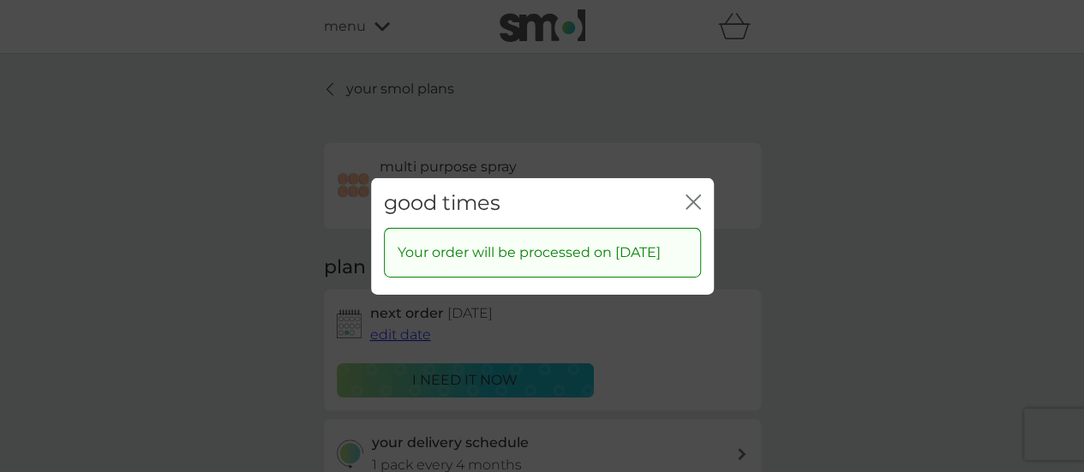
click at [694, 194] on icon "close" at bounding box center [692, 201] width 15 height 15
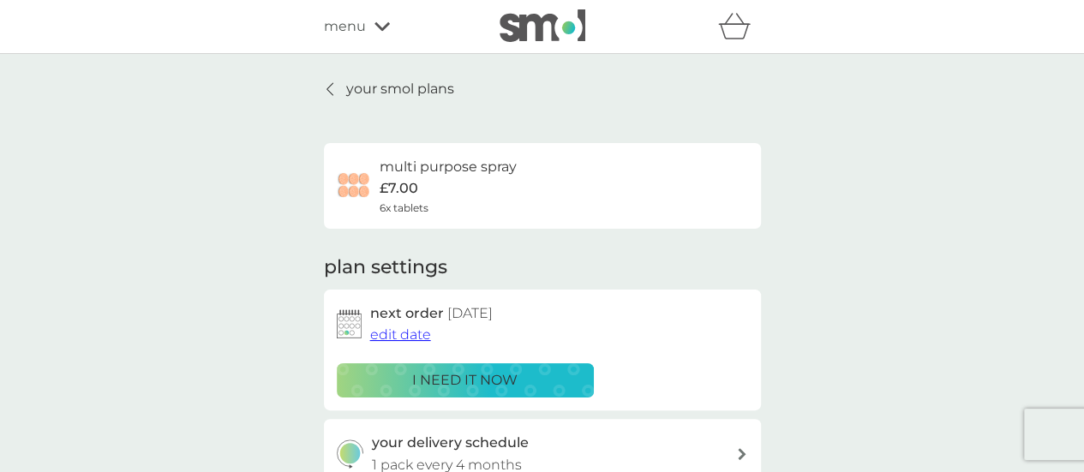
click at [393, 87] on p "your smol plans" at bounding box center [400, 89] width 108 height 22
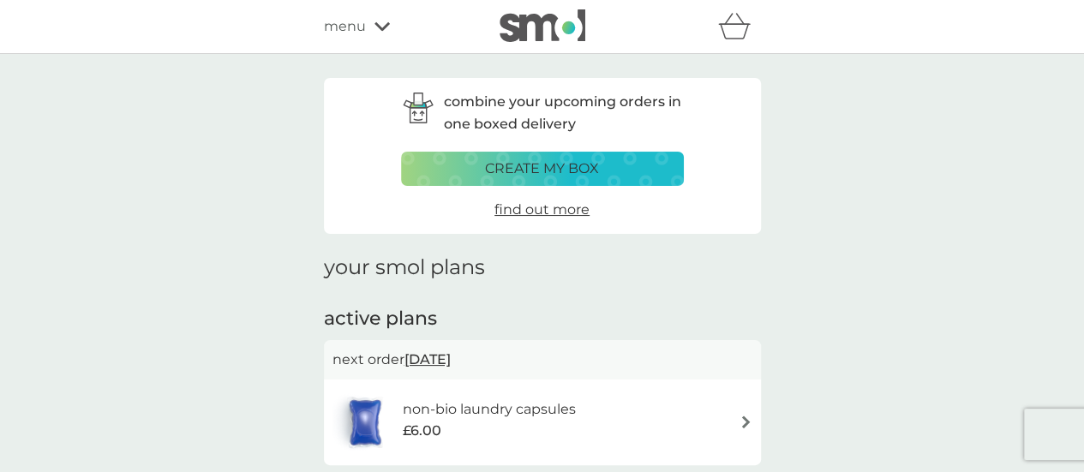
click at [335, 27] on span "menu" at bounding box center [345, 26] width 42 height 22
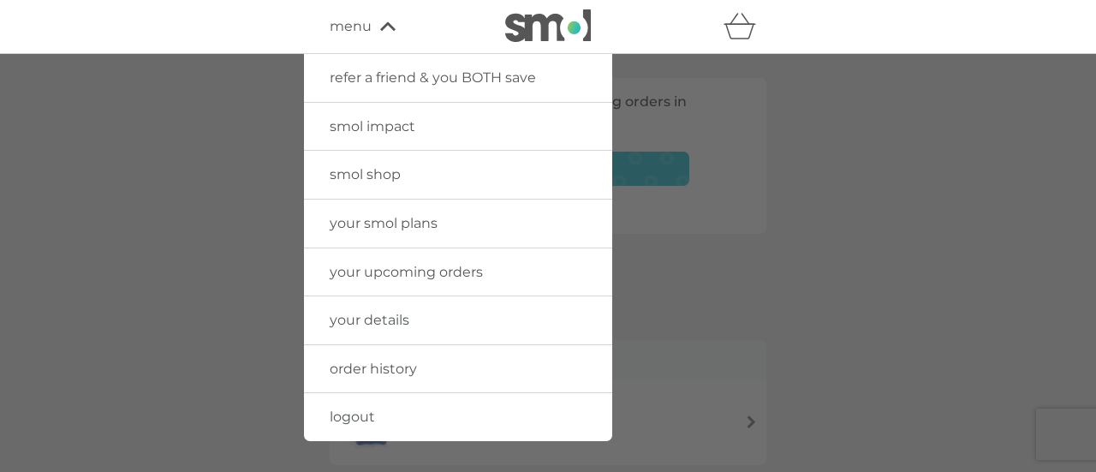
click at [350, 414] on span "logout" at bounding box center [352, 417] width 45 height 16
